Goal: Task Accomplishment & Management: Use online tool/utility

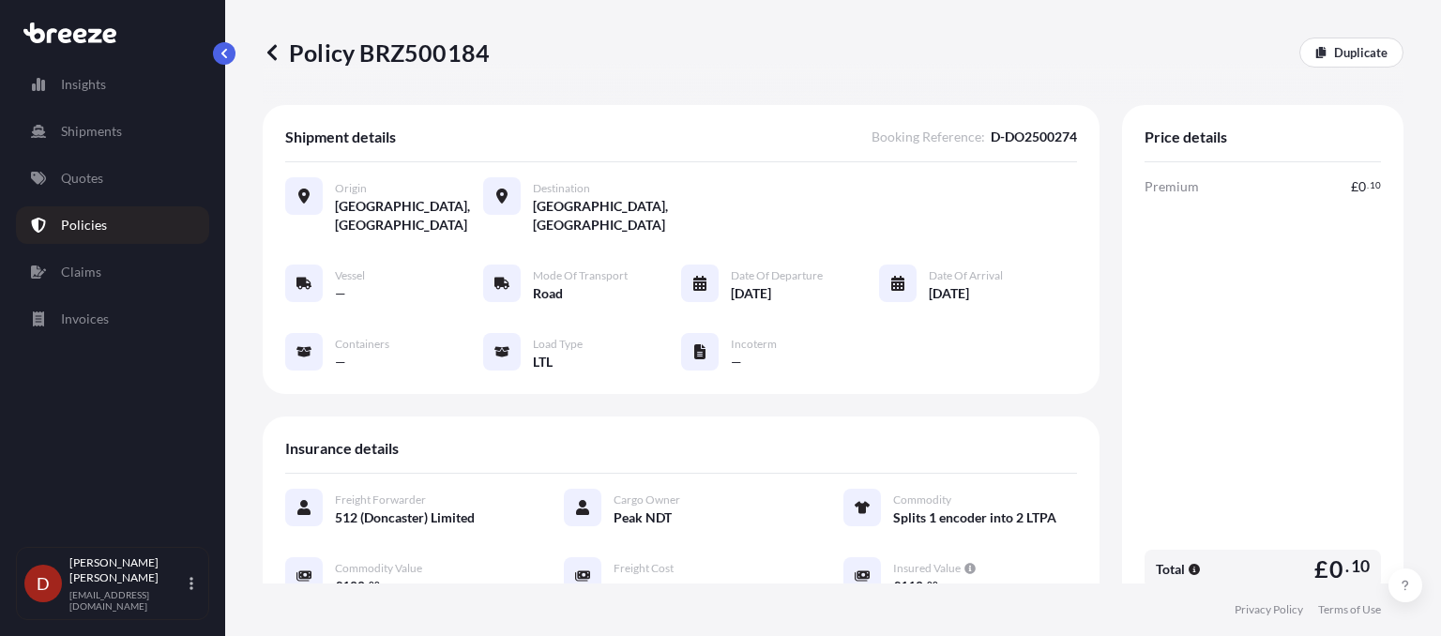
scroll to position [425, 0]
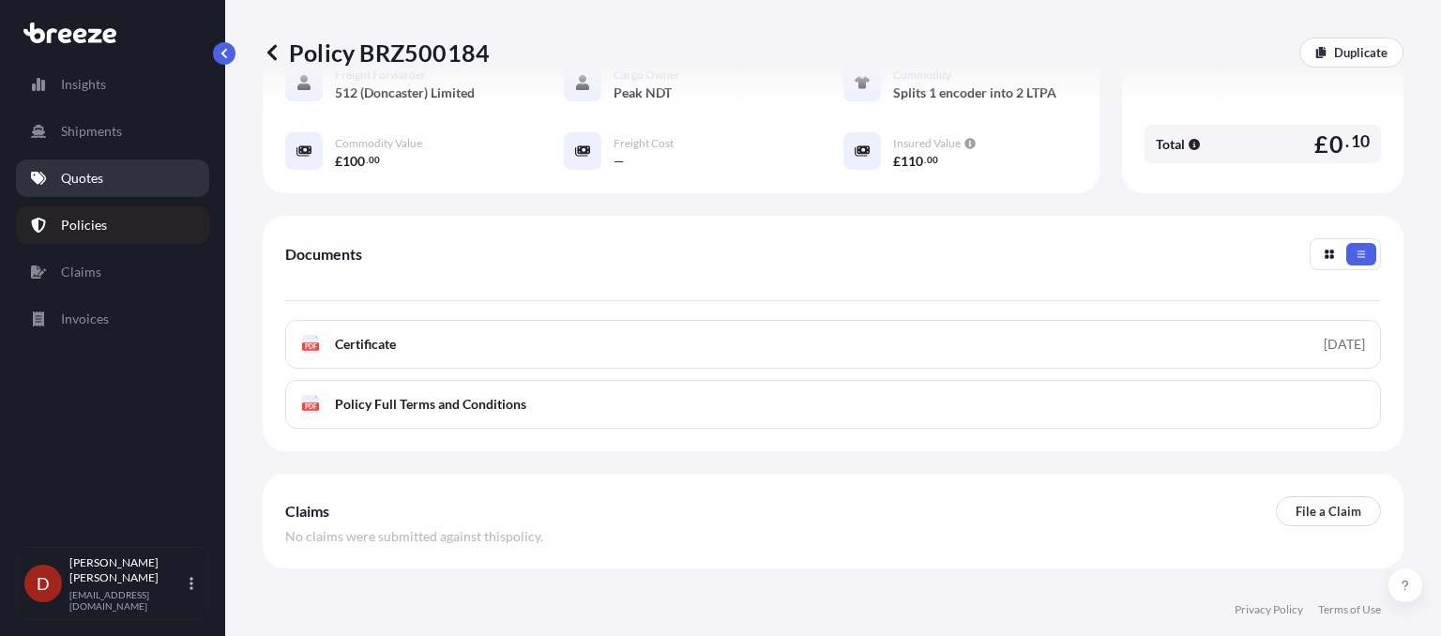
click at [113, 175] on link "Quotes" at bounding box center [112, 179] width 193 height 38
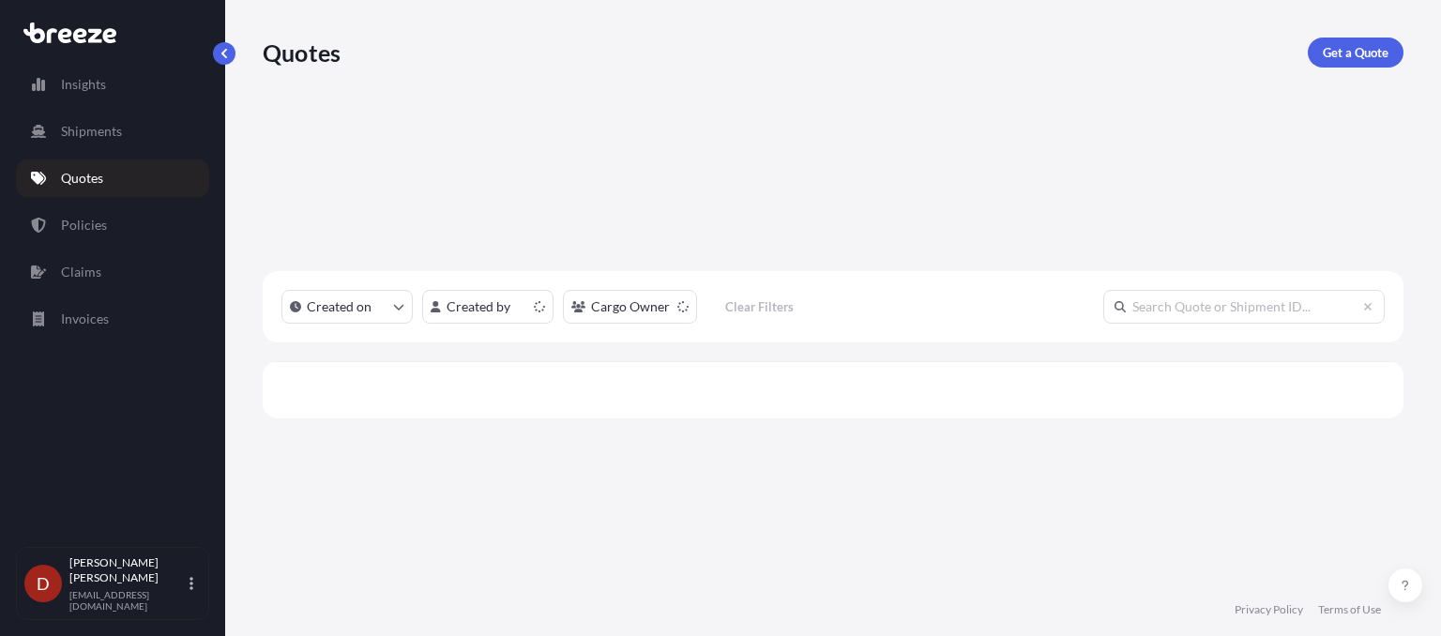
scroll to position [316, 1126]
click at [139, 209] on link "Policies" at bounding box center [112, 225] width 193 height 38
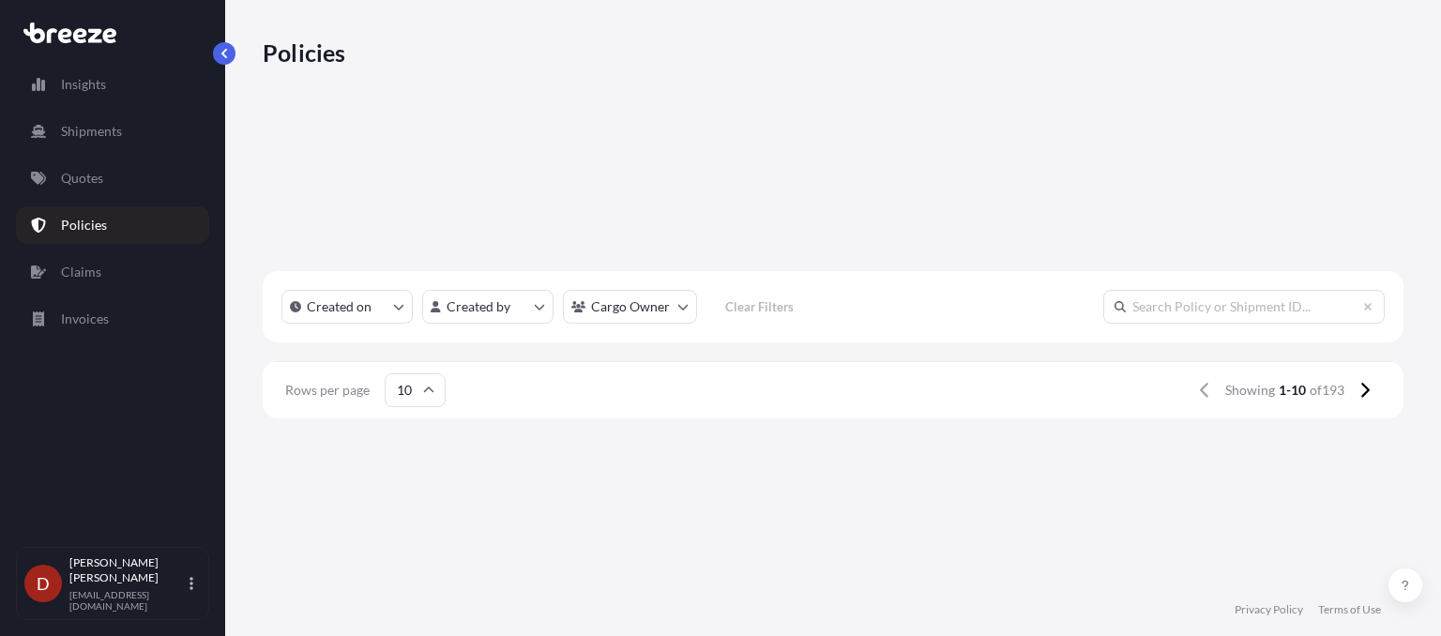
scroll to position [166, 0]
click at [287, 594] on icon "button" at bounding box center [281, 599] width 11 height 11
click at [1284, 446] on p "Duplicate quote" at bounding box center [1268, 445] width 94 height 19
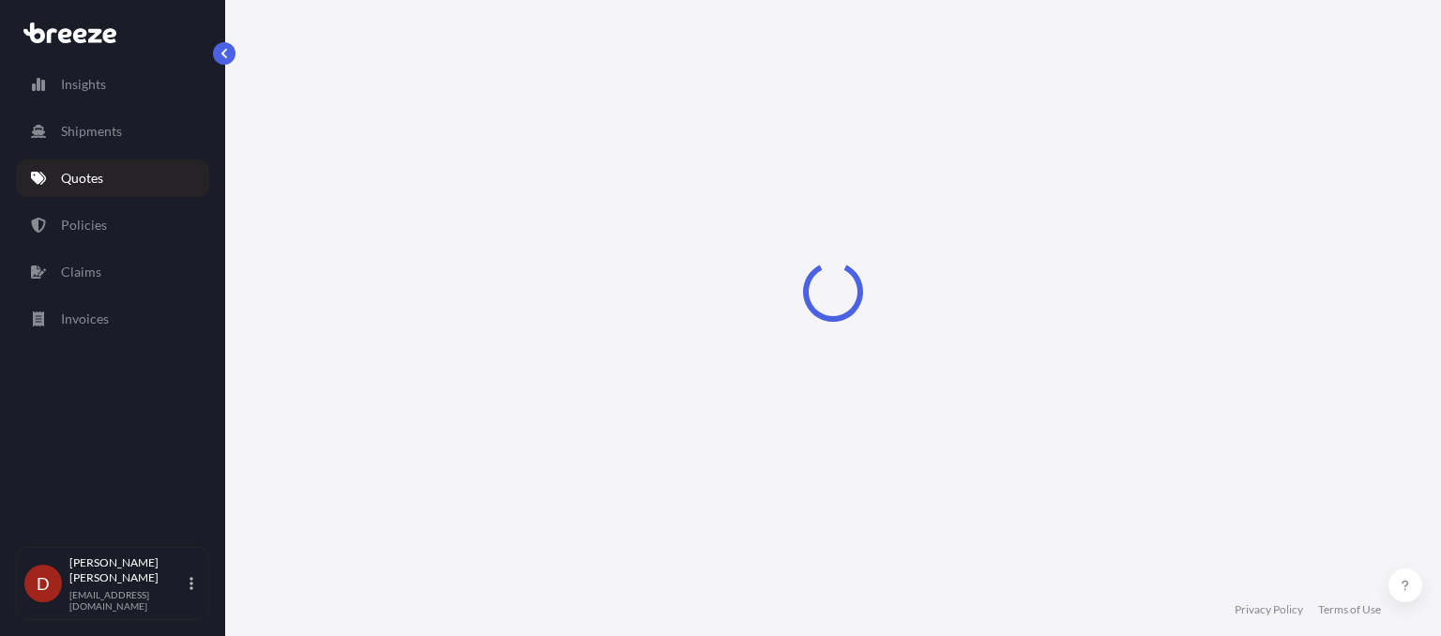
select select "Road"
select select "1"
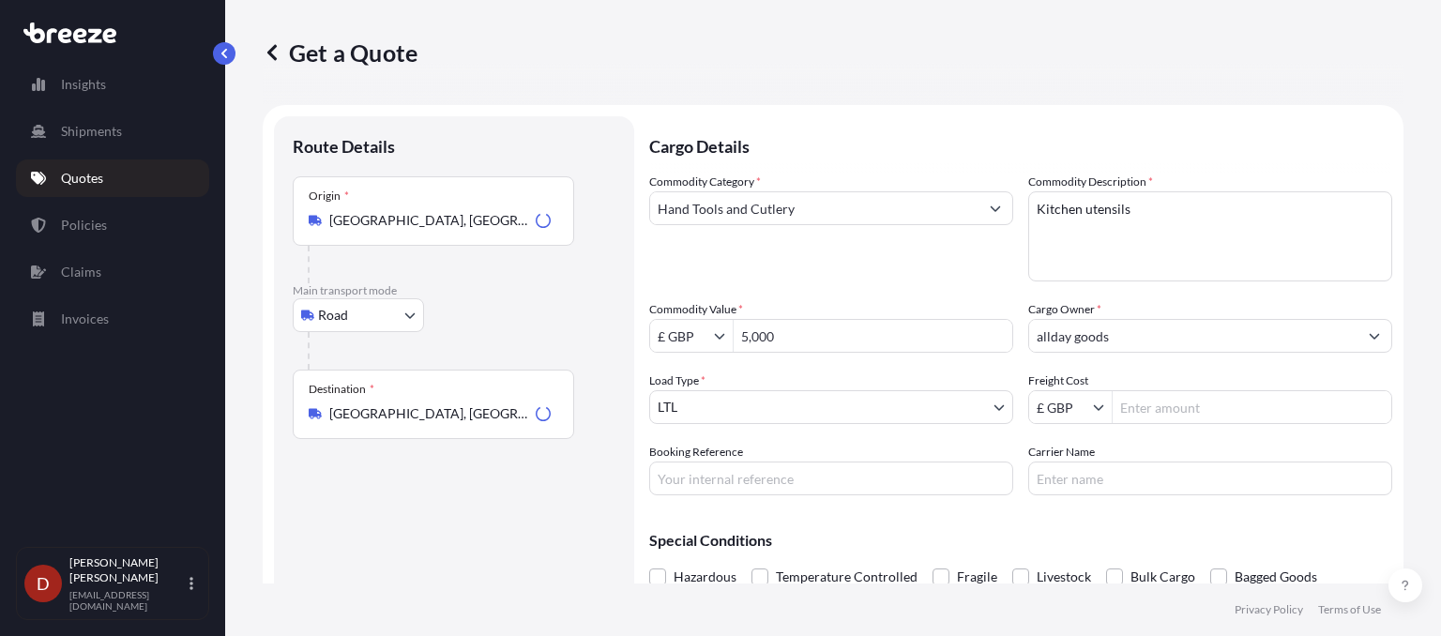
scroll to position [30, 0]
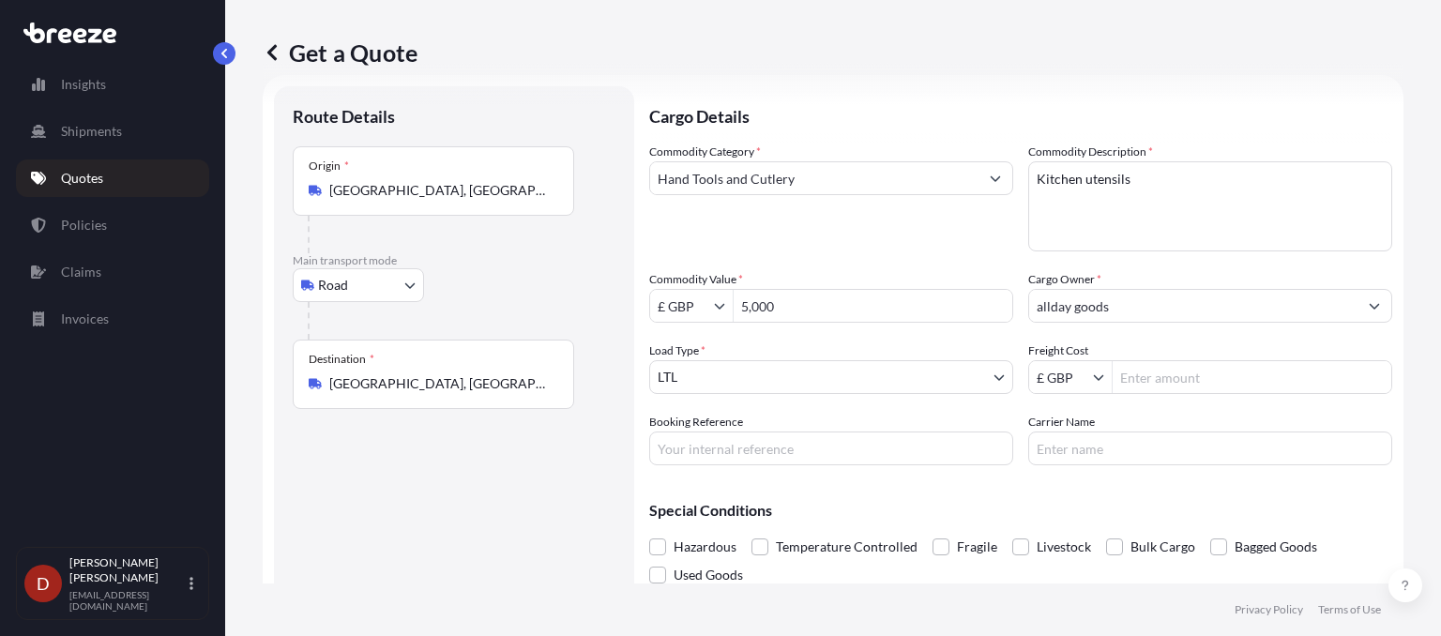
click at [721, 448] on input "Booking Reference" at bounding box center [831, 449] width 364 height 34
paste input "884757461440"
drag, startPoint x: 754, startPoint y: 443, endPoint x: 476, endPoint y: 481, distance: 281.4
drag, startPoint x: 476, startPoint y: 481, endPoint x: 832, endPoint y: 455, distance: 357.6
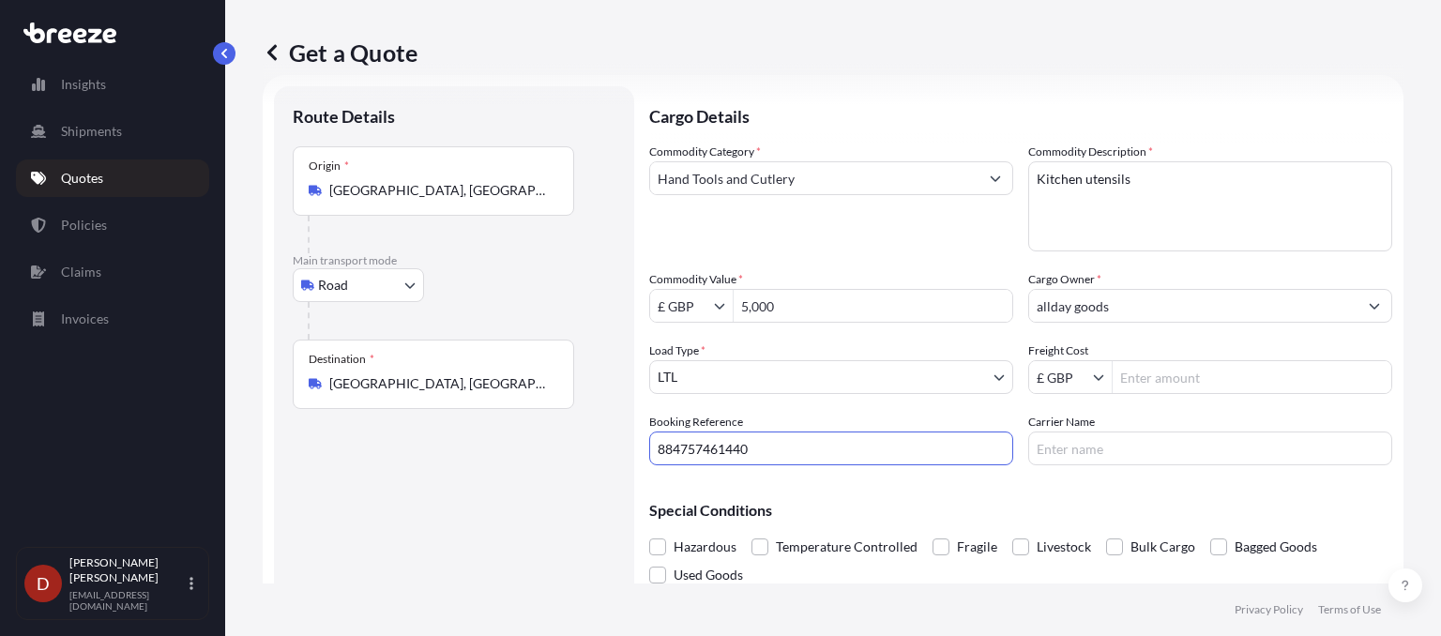
click at [832, 455] on input "884757461440" at bounding box center [831, 449] width 364 height 34
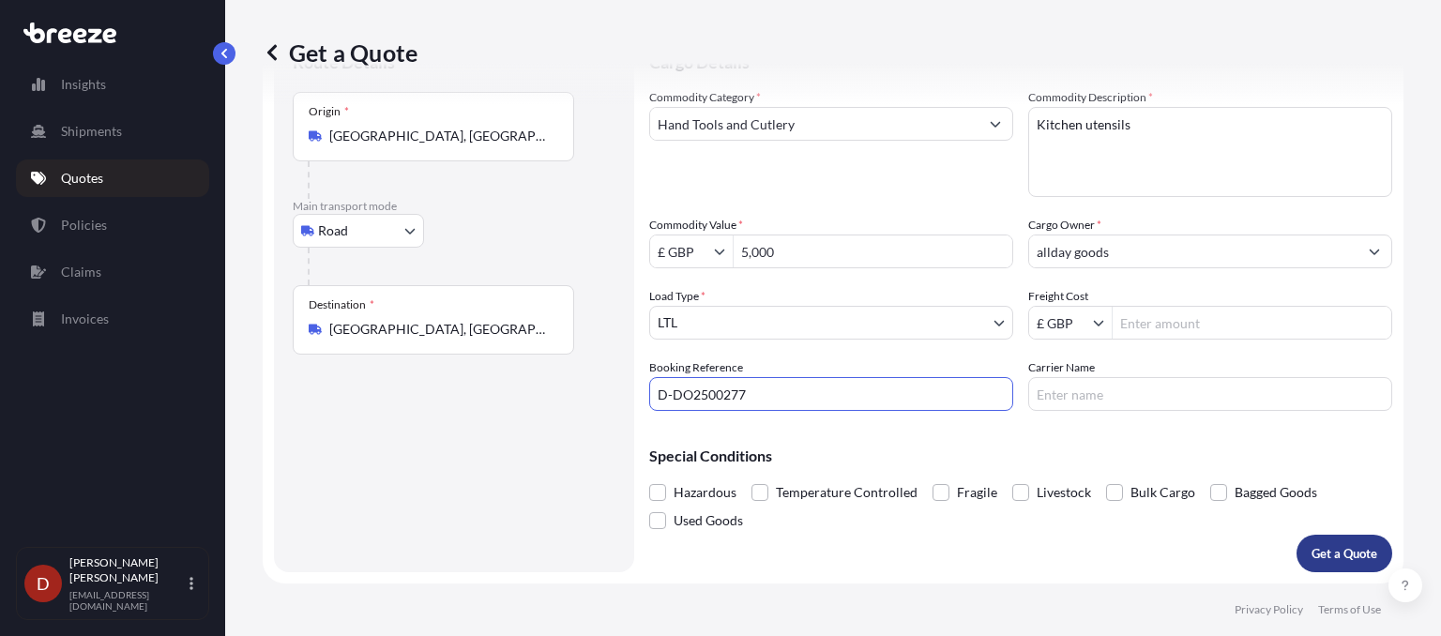
type input "D-DO2500277"
click at [1316, 556] on p "Get a Quote" at bounding box center [1345, 553] width 66 height 19
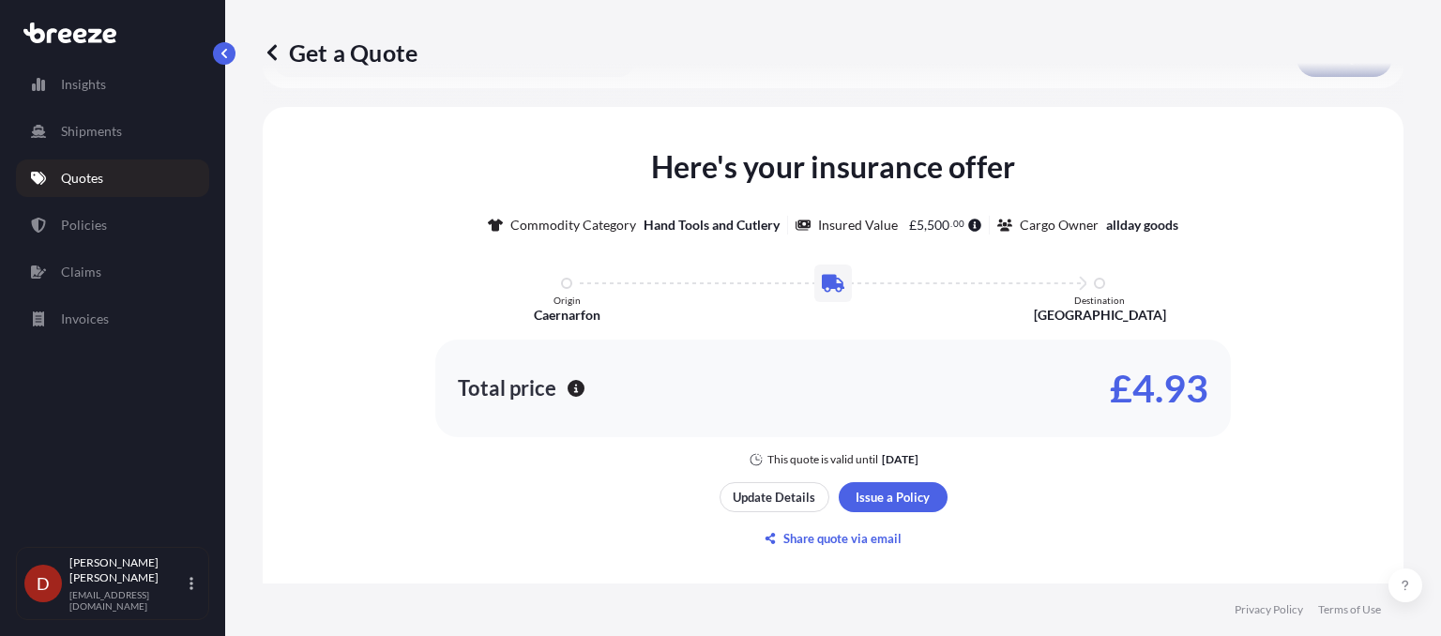
scroll to position [613, 0]
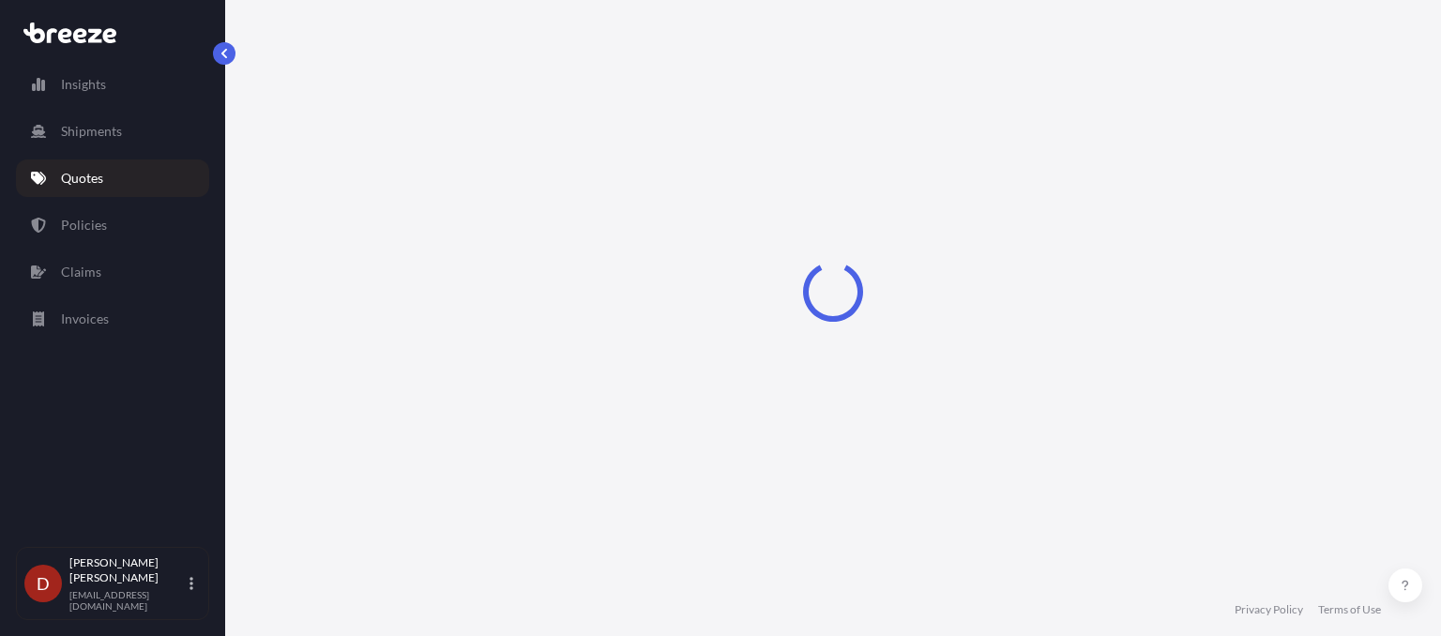
click at [902, 485] on div "Loading" at bounding box center [833, 292] width 1141 height 584
select select "Road"
select select "1"
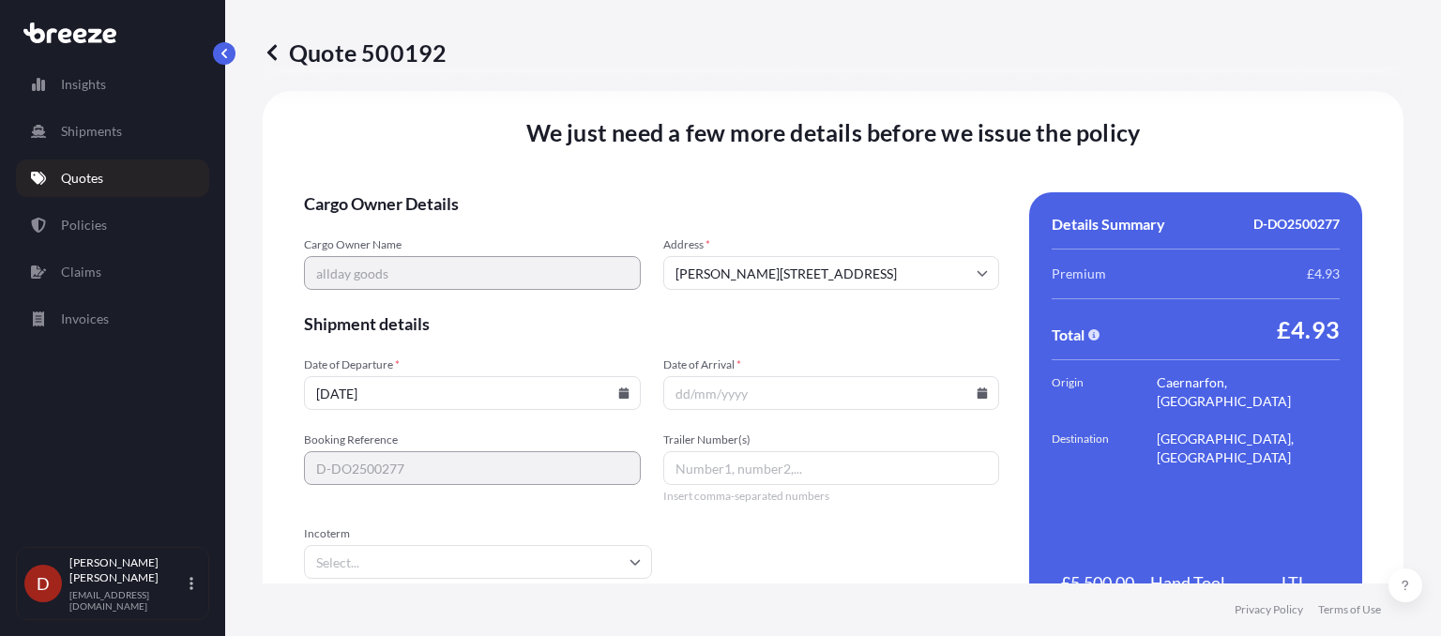
scroll to position [2321, 0]
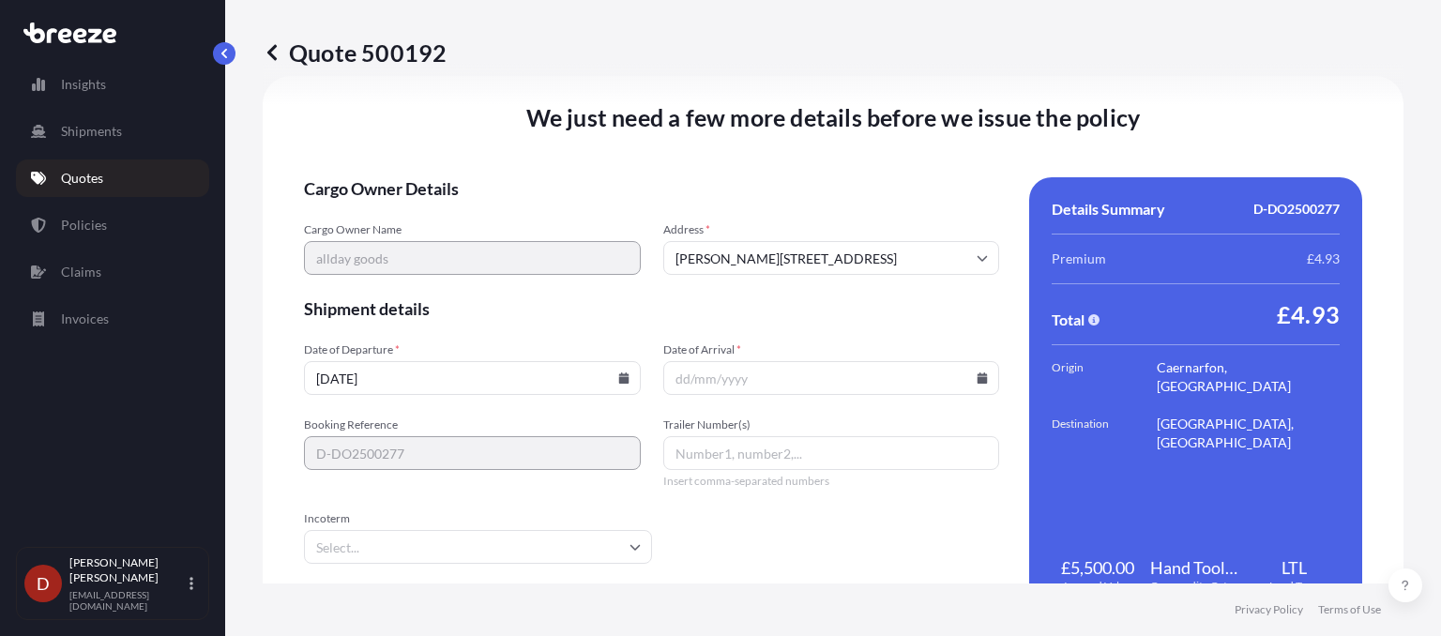
click at [617, 389] on input "[DATE]" at bounding box center [472, 378] width 337 height 34
click at [600, 370] on input "[DATE]" at bounding box center [472, 378] width 337 height 34
click at [618, 373] on icon at bounding box center [623, 378] width 10 height 11
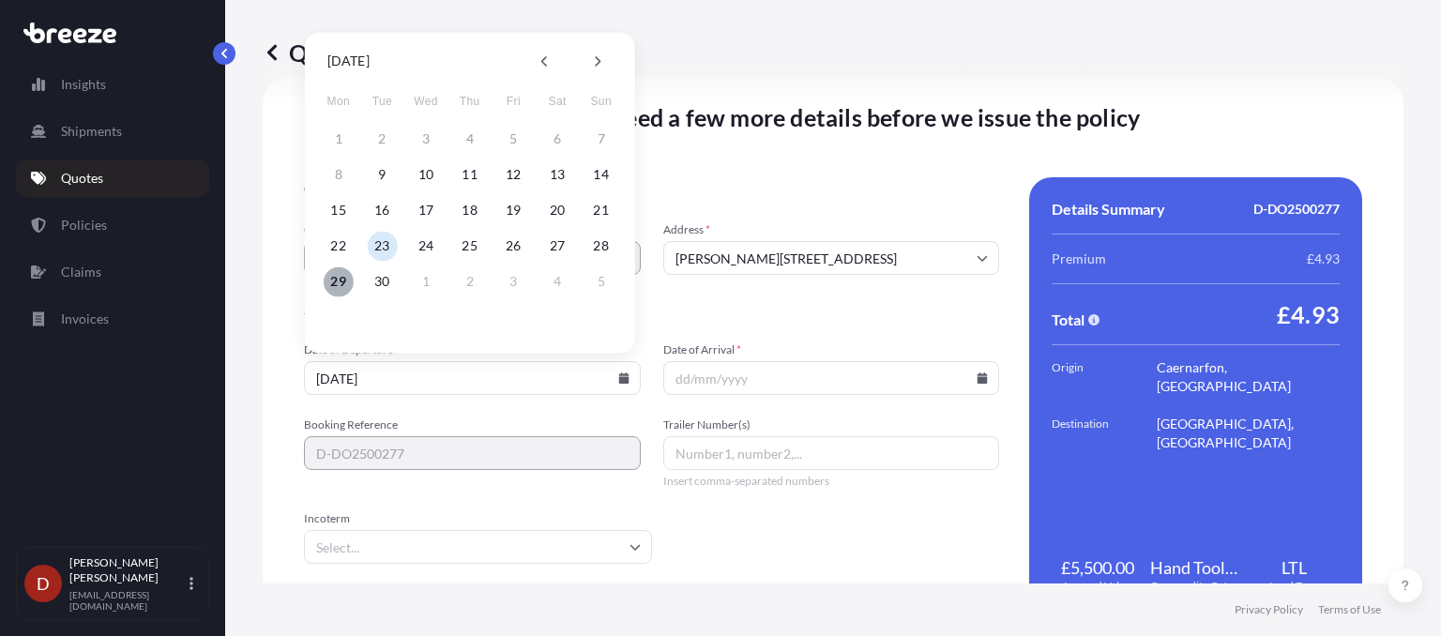
click at [336, 276] on button "29" at bounding box center [339, 282] width 30 height 30
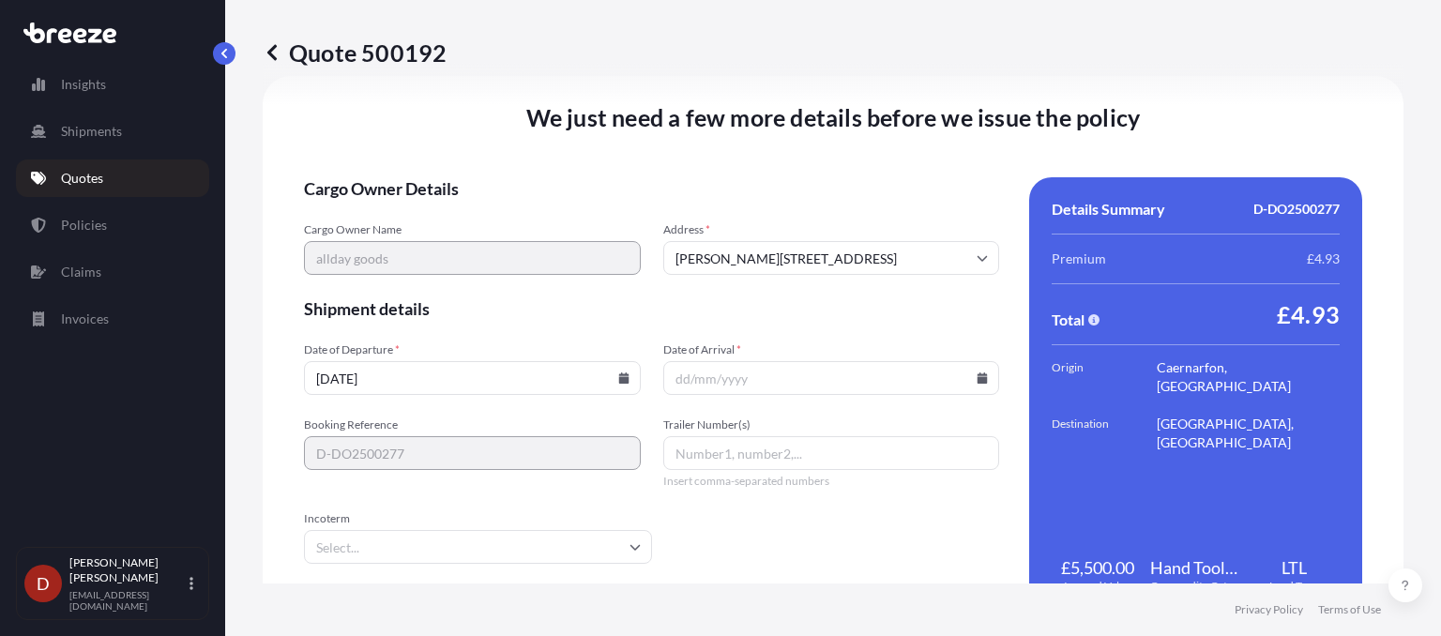
click at [620, 376] on icon at bounding box center [623, 378] width 10 height 11
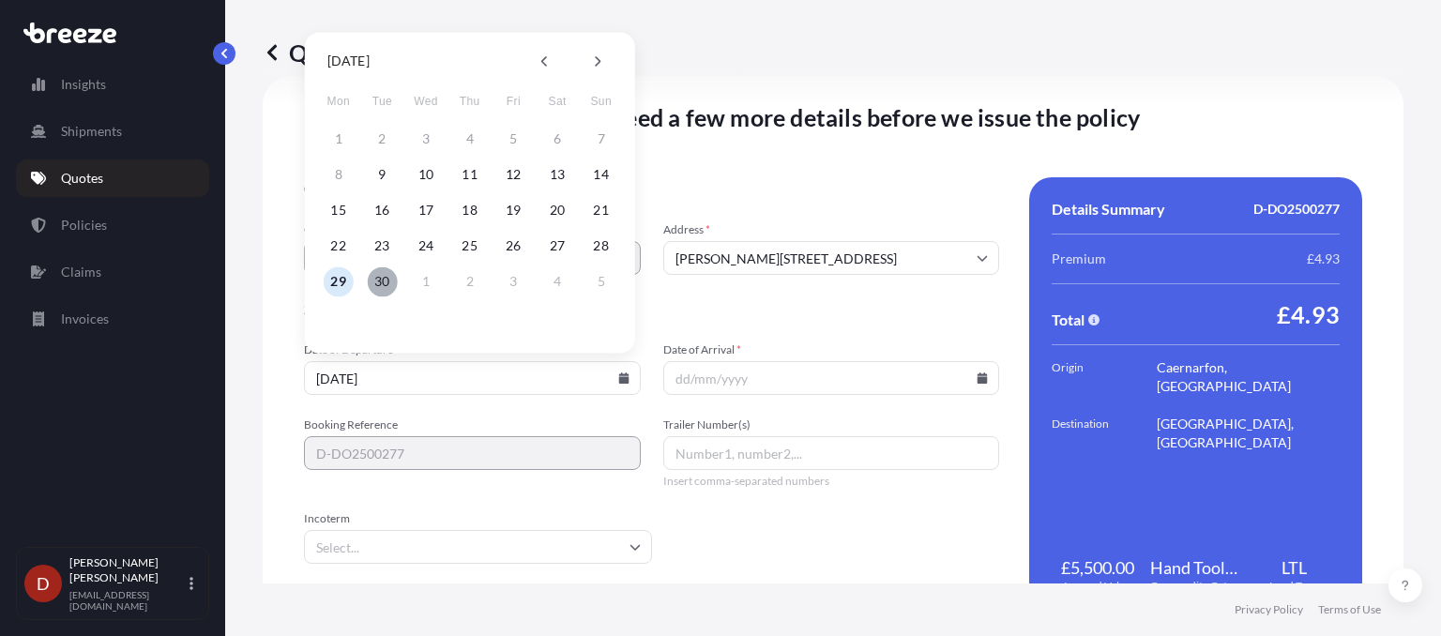
click at [377, 275] on button "30" at bounding box center [382, 282] width 30 height 30
type input "[DATE]"
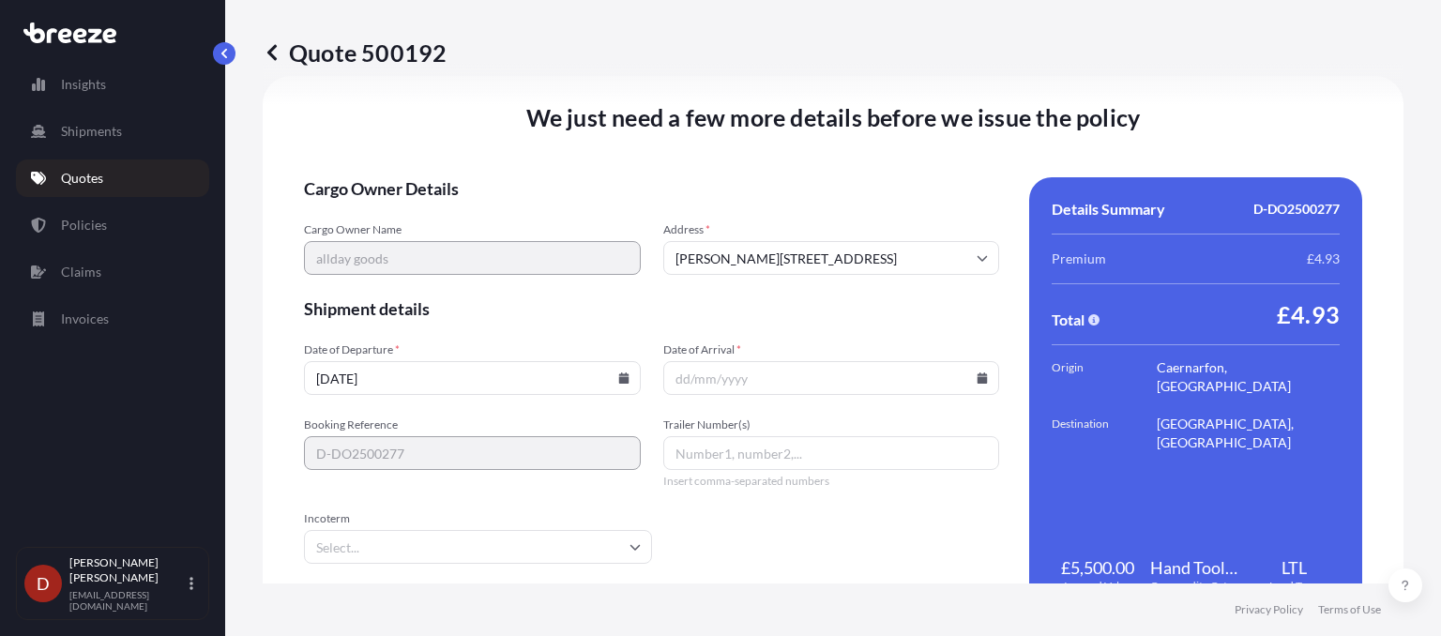
click at [700, 347] on span "Date of Arrival *" at bounding box center [831, 350] width 337 height 15
click at [700, 361] on input "Date of Arrival *" at bounding box center [831, 378] width 337 height 34
click at [711, 369] on input "Date of Arrival *" at bounding box center [831, 378] width 337 height 34
click at [975, 384] on input "Date of Arrival *" at bounding box center [831, 378] width 337 height 34
click at [978, 380] on icon at bounding box center [983, 378] width 10 height 11
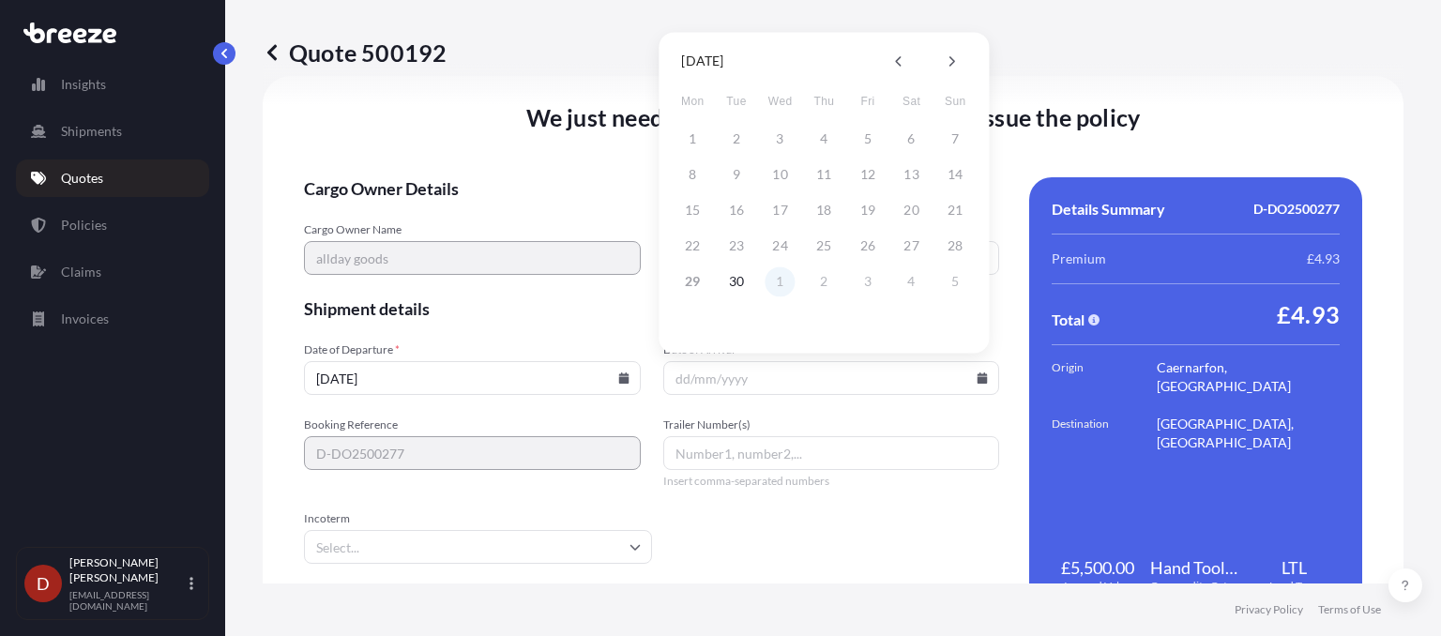
click at [776, 295] on button "1" at bounding box center [781, 282] width 30 height 30
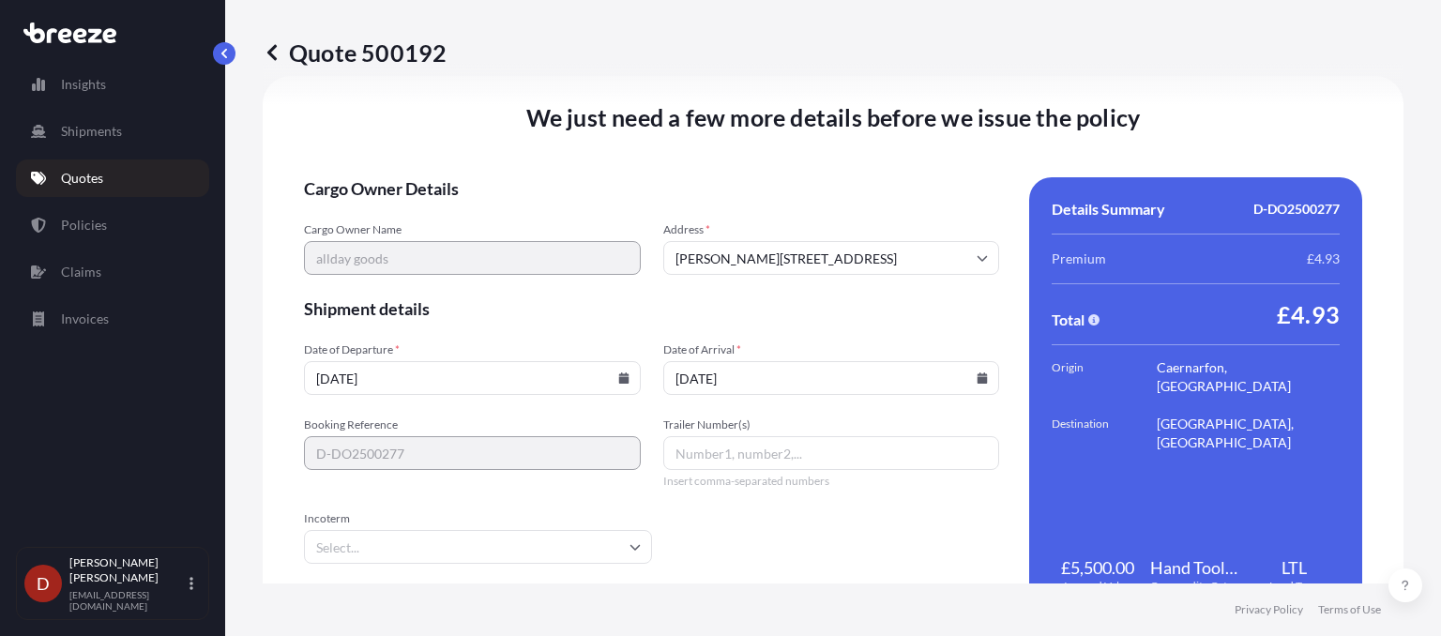
type input "[DATE]"
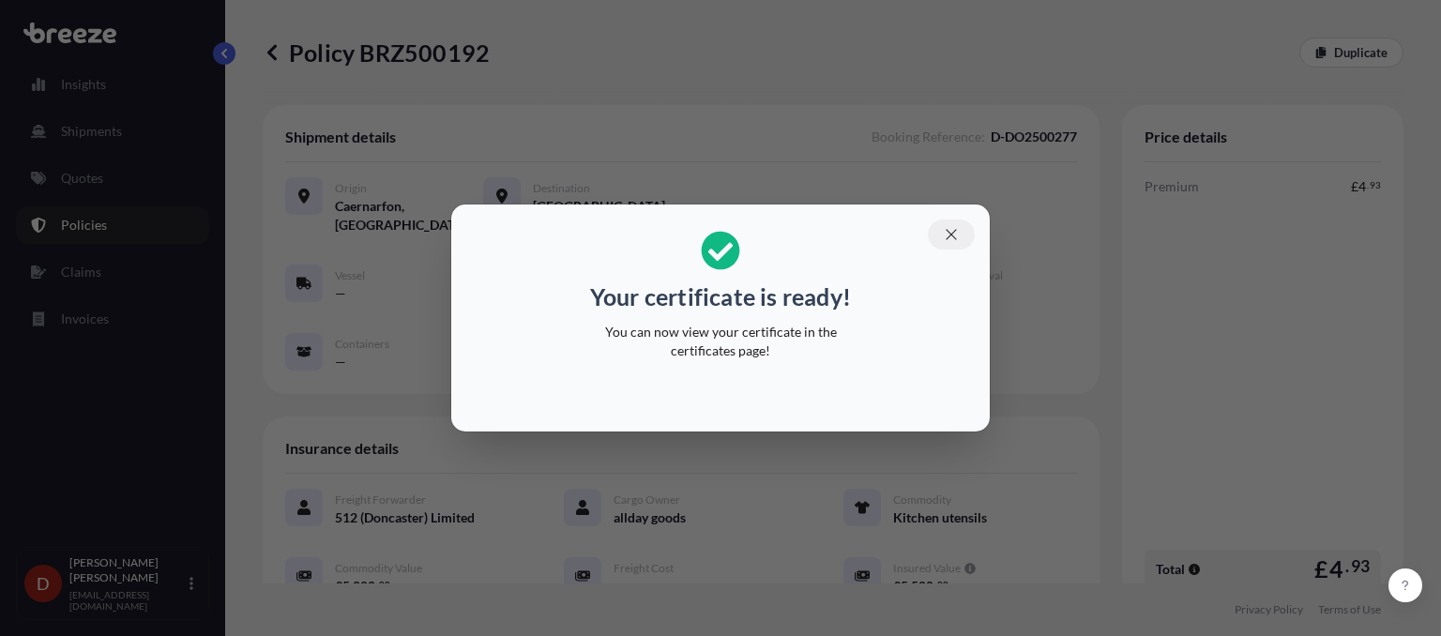
click at [950, 241] on icon "button" at bounding box center [951, 234] width 17 height 17
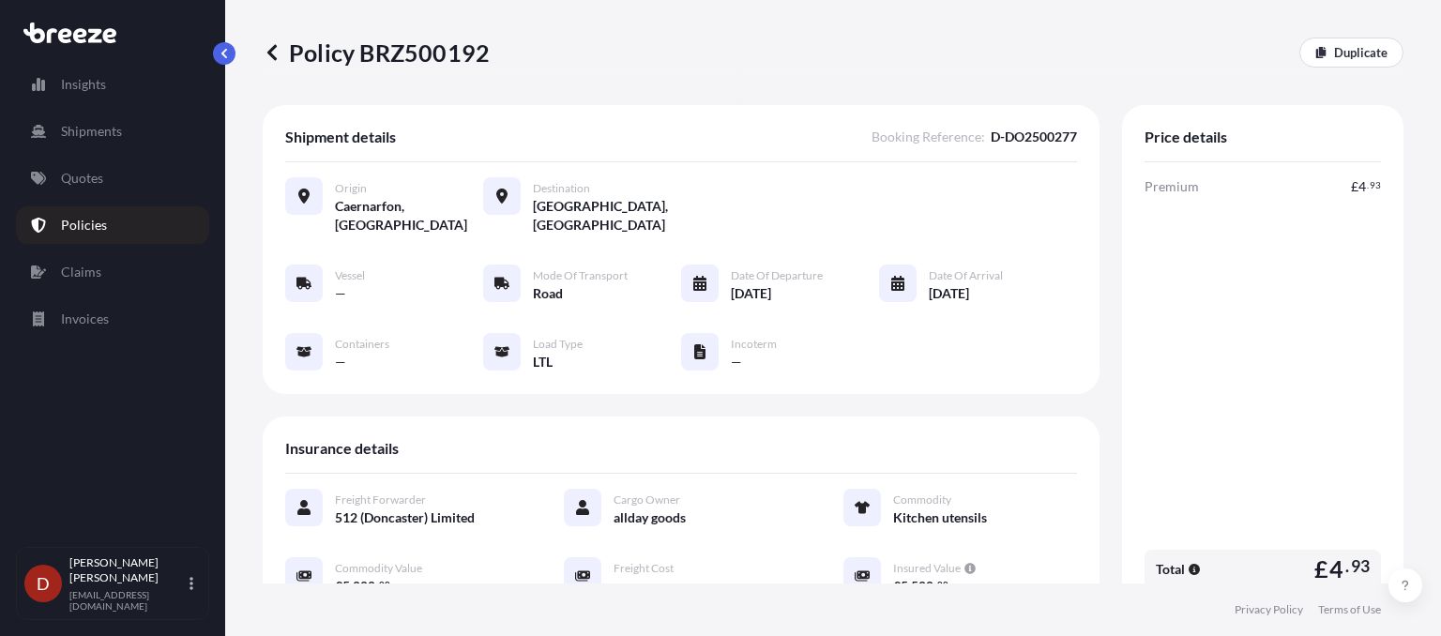
scroll to position [251, 0]
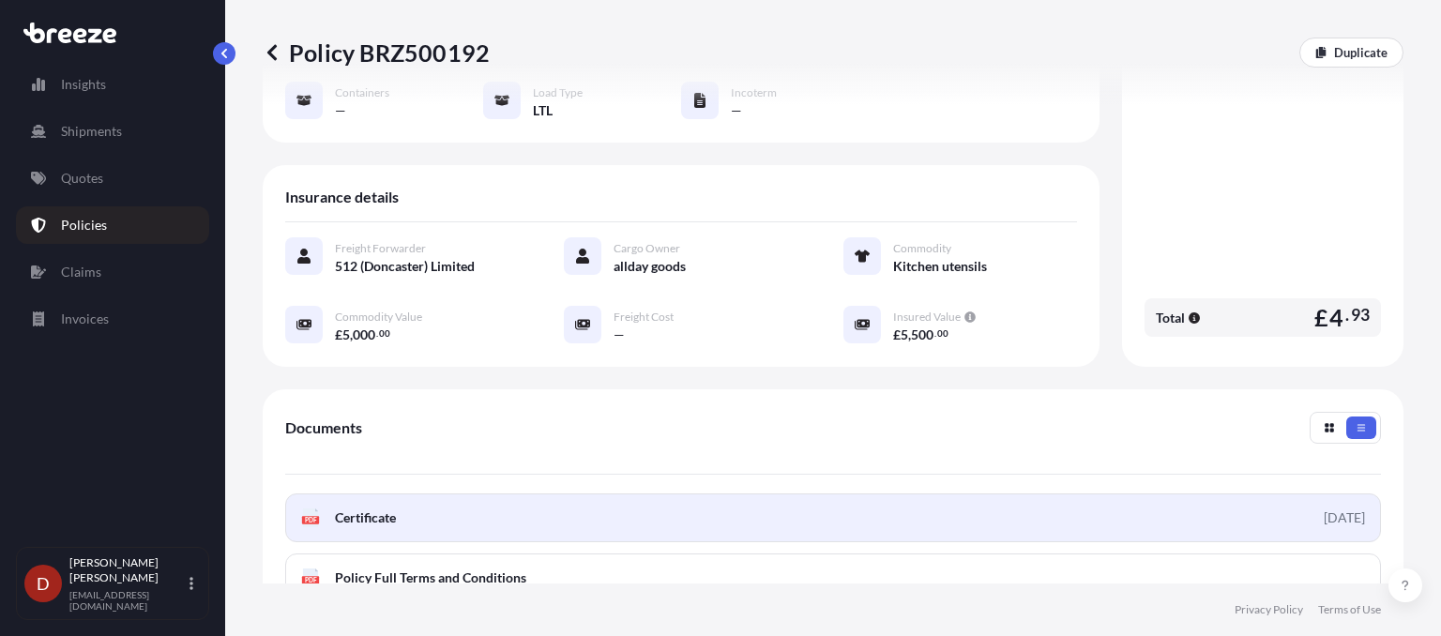
click at [1205, 512] on link "PDF Certificate [DATE]" at bounding box center [833, 518] width 1096 height 49
